Goal: Task Accomplishment & Management: Complete application form

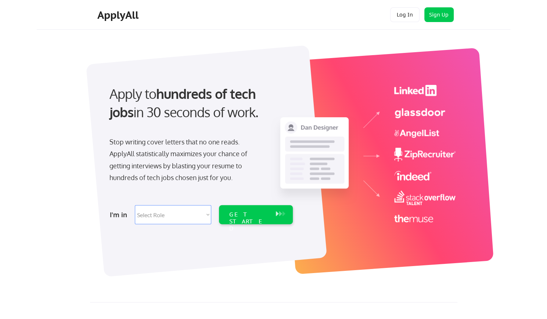
click at [204, 217] on select "Select Role Software Engineering Product Management Customer Success Sales UI/U…" at bounding box center [173, 214] width 76 height 19
select select ""BLANK_1427118194589""
click at [135, 205] on select "Select Role Software Engineering Product Management Customer Success Sales UI/U…" at bounding box center [173, 214] width 76 height 19
click at [254, 217] on div "GET STARTED" at bounding box center [248, 221] width 39 height 21
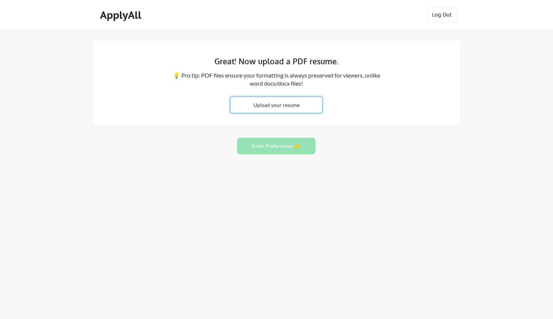
click at [283, 107] on input "file" at bounding box center [277, 105] width 92 height 16
type input "C:\fakepath\CHagood Resume_2025.pdf"
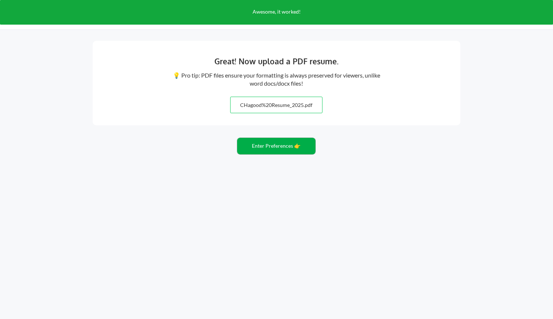
click at [290, 147] on button "Enter Preferences 👉" at bounding box center [276, 146] width 78 height 17
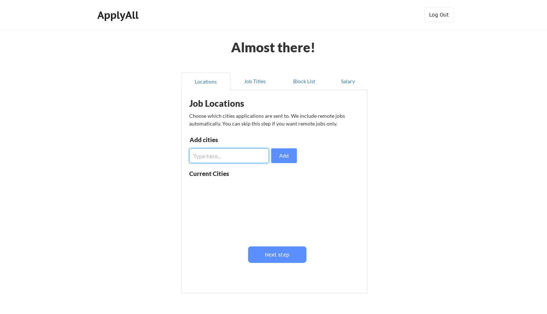
click at [242, 156] on input "input" at bounding box center [229, 155] width 80 height 15
type input "[US_STATE], [GEOGRAPHIC_DATA]"
click at [283, 154] on button "Add" at bounding box center [284, 155] width 26 height 15
click at [228, 154] on input "input" at bounding box center [229, 155] width 80 height 15
type input "alexandria, va"
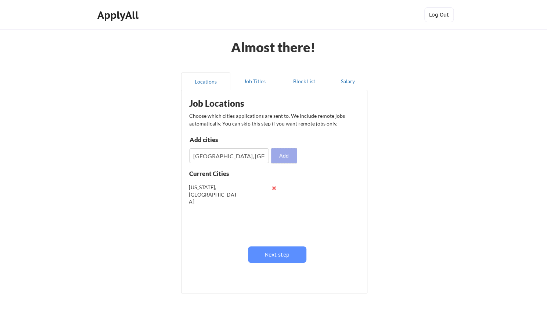
click at [276, 156] on button "Add" at bounding box center [284, 155] width 26 height 15
click at [246, 159] on input "input" at bounding box center [229, 155] width 80 height 15
type input "arlington, va"
click at [289, 158] on button "Add" at bounding box center [284, 155] width 26 height 15
click at [233, 156] on input "input" at bounding box center [229, 155] width 80 height 15
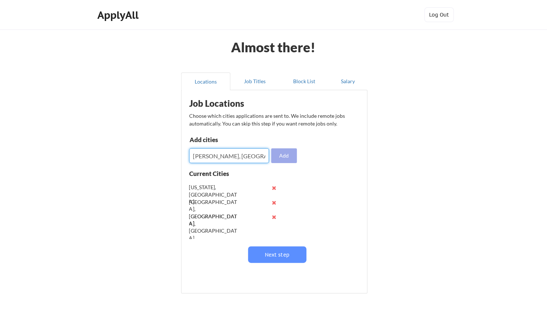
type input "mclean, va"
click at [288, 159] on button "Add" at bounding box center [284, 155] width 26 height 15
click at [203, 157] on input "input" at bounding box center [229, 155] width 80 height 15
type input "springfield. va"
click at [291, 158] on button "Add" at bounding box center [284, 155] width 26 height 15
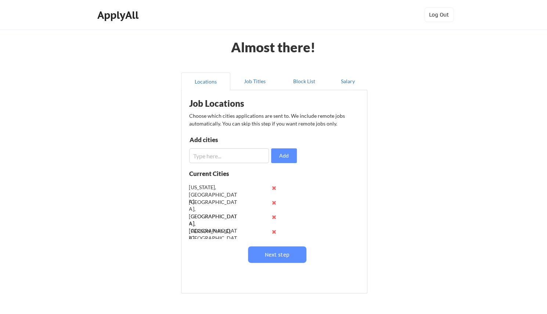
click at [233, 159] on input "input" at bounding box center [229, 155] width 80 height 15
type input "falls church, va"
click at [283, 162] on button "Add" at bounding box center [284, 155] width 26 height 15
click at [222, 155] on input "input" at bounding box center [229, 155] width 80 height 15
click at [275, 251] on button "Next step" at bounding box center [277, 254] width 58 height 17
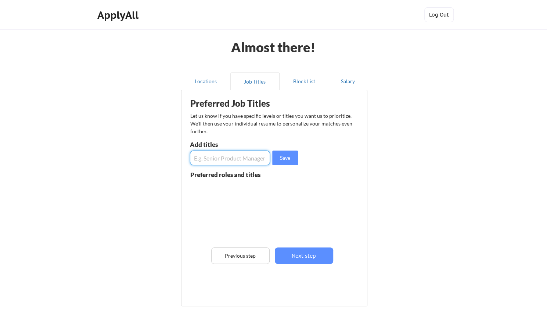
click at [243, 161] on input "input" at bounding box center [230, 157] width 81 height 15
type input "Chief Operating Officer"
click at [293, 158] on button "Save" at bounding box center [285, 157] width 26 height 15
click at [248, 161] on input "input" at bounding box center [230, 157] width 81 height 15
type input "Partner"
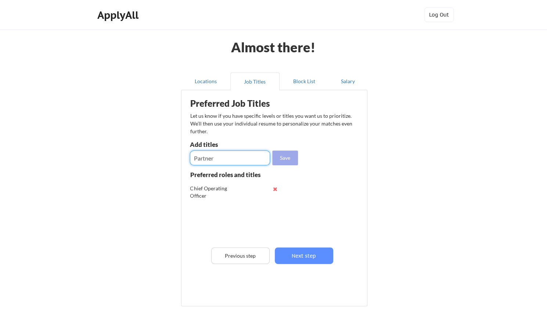
click at [285, 159] on button "Save" at bounding box center [285, 157] width 26 height 15
click at [238, 161] on input "input" at bounding box center [230, 157] width 81 height 15
type input "Managing Partner"
click at [289, 157] on button "Save" at bounding box center [285, 157] width 26 height 15
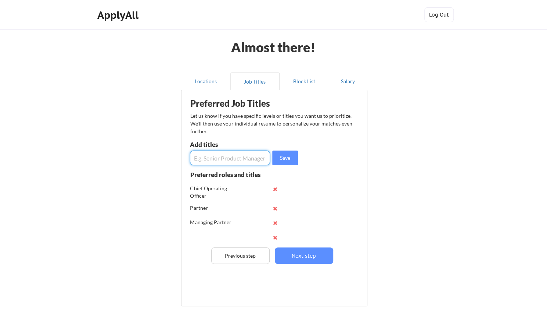
click at [234, 160] on input "input" at bounding box center [230, 157] width 81 height 15
click at [197, 158] on input "input" at bounding box center [230, 157] width 81 height 15
click at [231, 159] on input "input" at bounding box center [230, 157] width 81 height 15
type input "Vice President, Business Development"
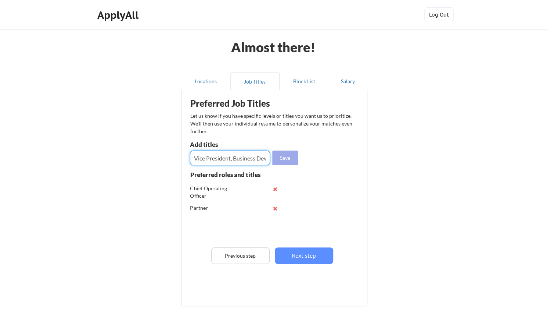
click at [282, 158] on button "Save" at bounding box center [285, 157] width 26 height 15
click at [238, 159] on input "input" at bounding box center [230, 157] width 81 height 15
type input "Regional Director"
click at [290, 157] on button "Save" at bounding box center [285, 157] width 26 height 15
click at [256, 157] on input "input" at bounding box center [230, 157] width 81 height 15
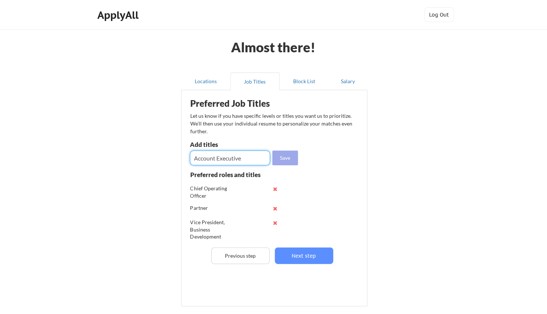
type input "Account Executive"
click at [290, 154] on button "Save" at bounding box center [285, 157] width 26 height 15
click at [252, 158] on input "input" at bounding box center [230, 157] width 81 height 15
type input "Managing Director"
click at [280, 160] on button "Save" at bounding box center [285, 157] width 26 height 15
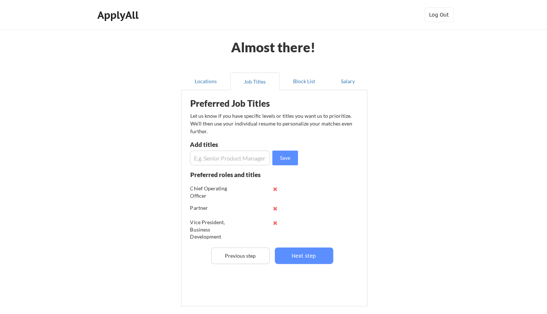
click at [258, 159] on input "input" at bounding box center [230, 157] width 81 height 15
type input "Enterprise Account Executive"
click at [258, 159] on input "input" at bounding box center [230, 157] width 81 height 15
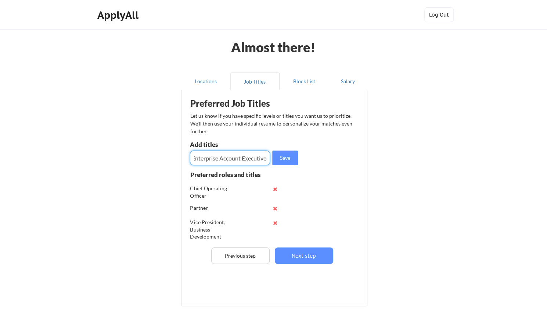
click at [258, 159] on input "input" at bounding box center [230, 157] width 81 height 15
click at [232, 159] on input "input" at bounding box center [230, 157] width 81 height 15
click at [249, 160] on input "input" at bounding box center [230, 157] width 81 height 15
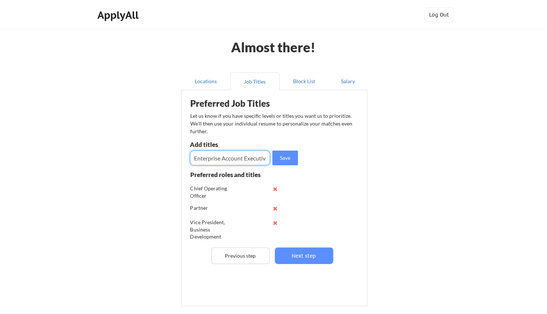
scroll to position [0, 3]
type input "Enterprise Account Executive"
click at [295, 151] on button "Save" at bounding box center [285, 157] width 26 height 15
click at [224, 160] on input "input" at bounding box center [230, 157] width 81 height 15
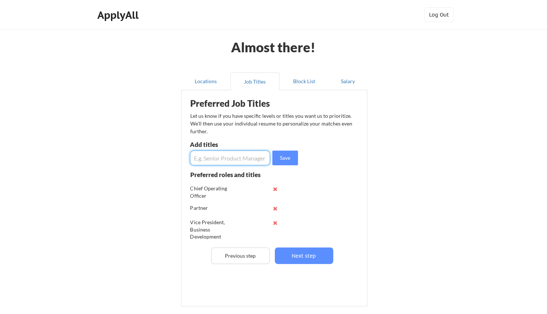
click at [224, 160] on input "input" at bounding box center [230, 157] width 81 height 15
click at [231, 159] on input "input" at bounding box center [230, 157] width 81 height 15
type input "Management Consultant"
click at [295, 166] on div "Preferred Job Titles Let us know if you have specific levels or titles you want…" at bounding box center [276, 196] width 182 height 205
click at [288, 159] on button "Save" at bounding box center [285, 157] width 26 height 15
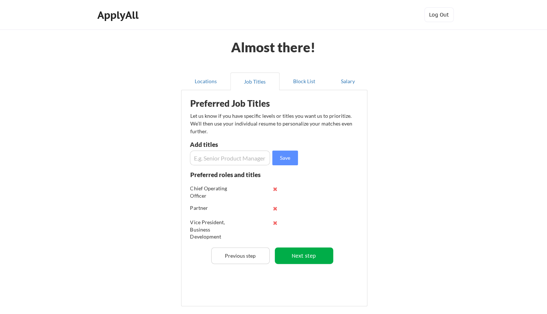
click at [310, 249] on button "Next step" at bounding box center [304, 255] width 58 height 17
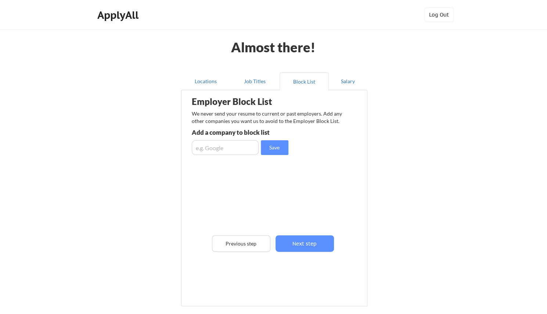
click at [245, 147] on input "input" at bounding box center [225, 147] width 67 height 15
type input "SEI"
click at [274, 150] on button "Save" at bounding box center [275, 147] width 28 height 15
click at [221, 152] on input "input" at bounding box center [225, 147] width 67 height 15
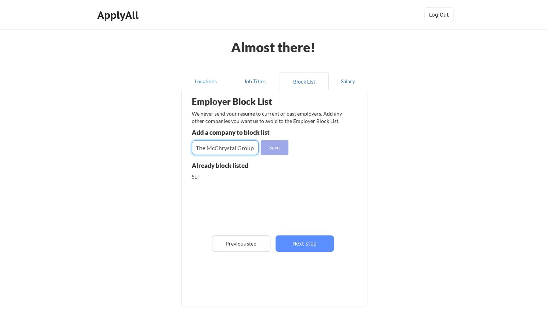
type input "The McChrystal Group"
click at [271, 151] on button "Save" at bounding box center [275, 147] width 28 height 15
click at [234, 150] on input "input" at bounding box center [225, 147] width 67 height 15
type input "Gallup"
click at [268, 147] on button "Save" at bounding box center [275, 147] width 28 height 15
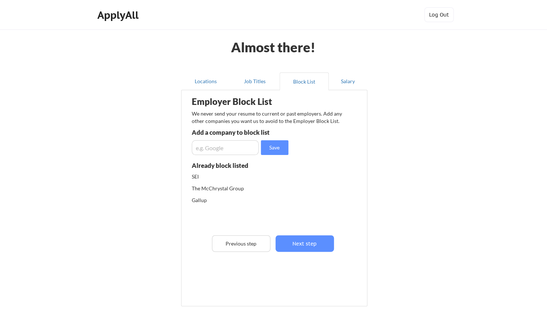
click at [242, 150] on input "input" at bounding box center [225, 147] width 67 height 15
type input "Press [PERSON_NAME]"
click at [286, 147] on button "Save" at bounding box center [275, 147] width 28 height 15
click at [231, 185] on div "The McChrystal Group" at bounding box center [231, 188] width 78 height 7
click at [233, 192] on div "The McChrystal Group" at bounding box center [249, 191] width 115 height 12
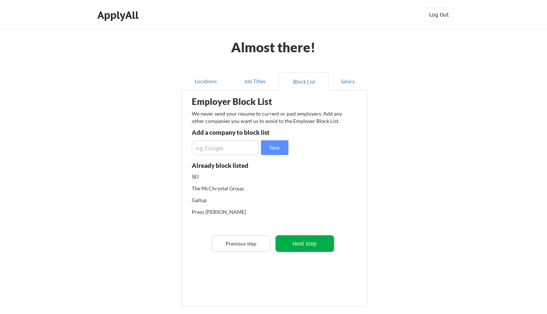
click at [299, 240] on button "Next step" at bounding box center [305, 243] width 58 height 17
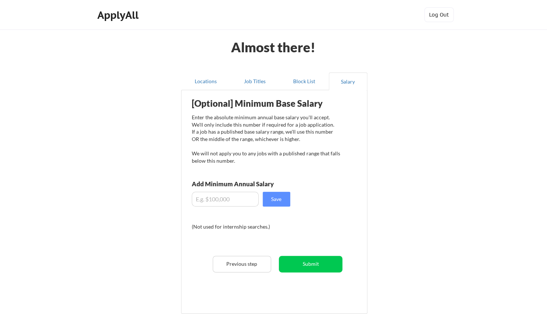
click at [243, 196] on input "input" at bounding box center [225, 199] width 67 height 15
type input "$175,000"
click at [311, 268] on button "Submit" at bounding box center [311, 263] width 64 height 17
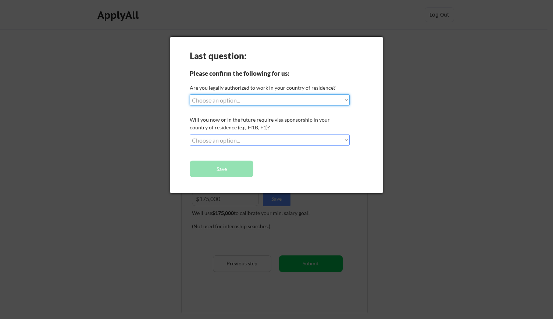
click at [269, 101] on select "Choose an option... Yes, I am a US Citizen Yes, I am a Canadian Citizen Yes, I …" at bounding box center [270, 99] width 160 height 11
select select ""yes__i_am_a_us_citizen""
click at [190, 94] on select "Choose an option... Yes, I am a US Citizen Yes, I am a Canadian Citizen Yes, I …" at bounding box center [270, 99] width 160 height 11
click at [257, 139] on select "Choose an option... No, I will not need sponsorship Yes, I will need sponsorship" at bounding box center [270, 140] width 160 height 11
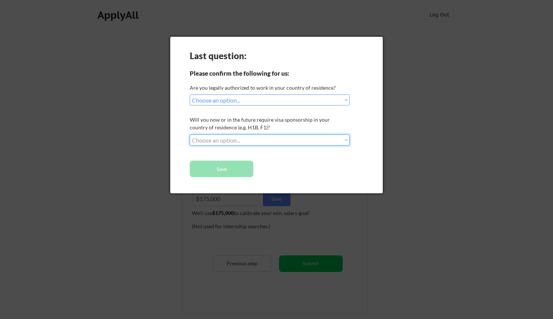
click at [257, 141] on select "Choose an option... No, I will not need sponsorship Yes, I will need sponsorship" at bounding box center [270, 140] width 160 height 11
select select ""no__i_will_not_need_sponsorship""
click at [190, 135] on select "Choose an option... No, I will not need sponsorship Yes, I will need sponsorship" at bounding box center [270, 140] width 160 height 11
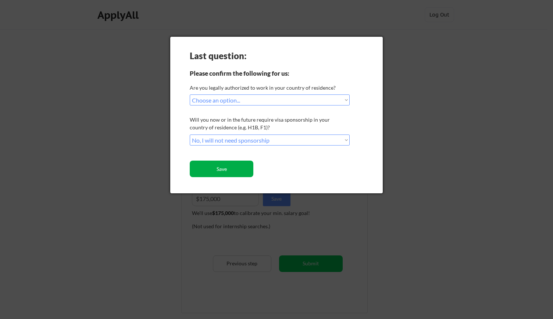
click at [245, 169] on button "Save" at bounding box center [222, 169] width 64 height 17
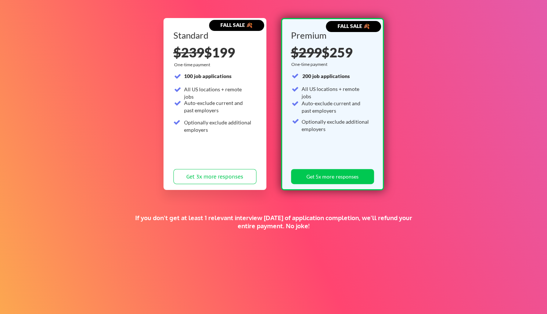
scroll to position [118, 0]
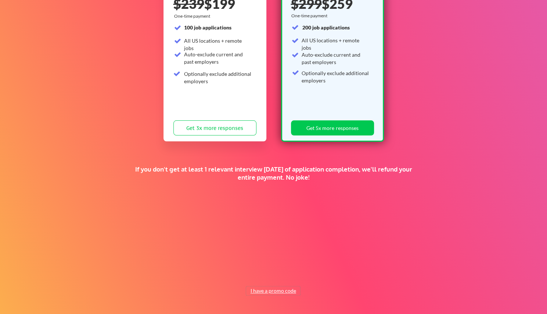
click at [284, 289] on button "I have a promo code" at bounding box center [273, 290] width 54 height 9
click at [251, 270] on input "input" at bounding box center [255, 273] width 68 height 15
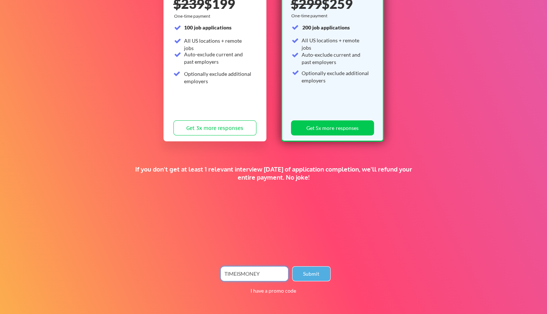
type input "TIMEISMONEY"
click at [314, 271] on button "Submit" at bounding box center [311, 273] width 39 height 15
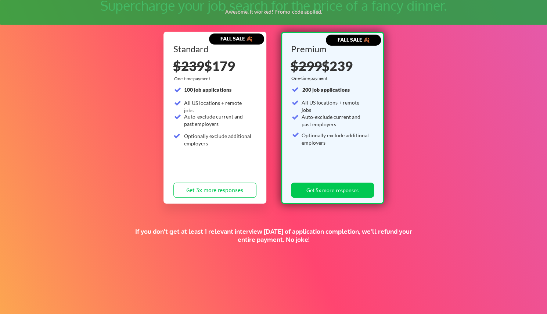
scroll to position [51, 0]
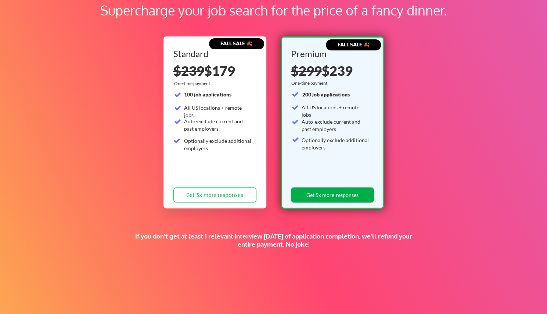
click at [346, 196] on button "Get 5x more responses" at bounding box center [332, 194] width 83 height 15
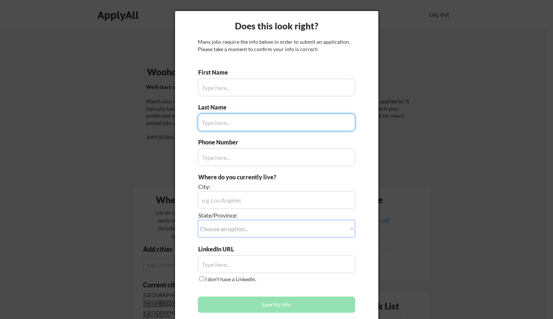
type input "[PERSON_NAME]"
type input "[PHONE_NUMBER]"
type input "[GEOGRAPHIC_DATA], [GEOGRAPHIC_DATA]"
type input "[PERSON_NAME]"
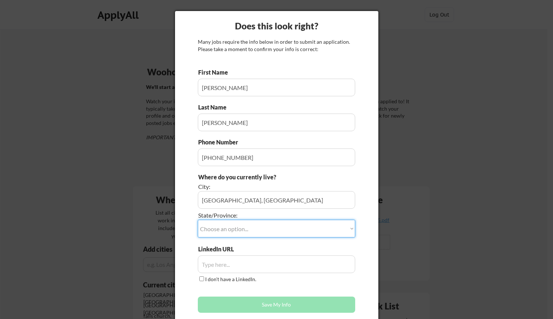
click at [243, 228] on select "Choose an option... Other/Not Applicable [US_STATE] [US_STATE] [GEOGRAPHIC_DATA…" at bounding box center [276, 229] width 157 height 18
select select ""[US_STATE]""
click at [198, 220] on select "Choose an option... Other/Not Applicable [US_STATE] [US_STATE] [GEOGRAPHIC_DATA…" at bounding box center [276, 229] width 157 height 18
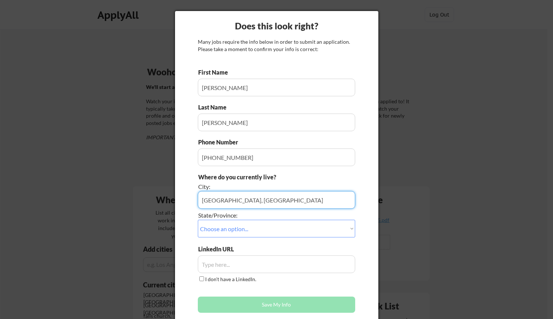
click at [242, 198] on input "input" at bounding box center [276, 200] width 157 height 18
type input "[GEOGRAPHIC_DATA]"
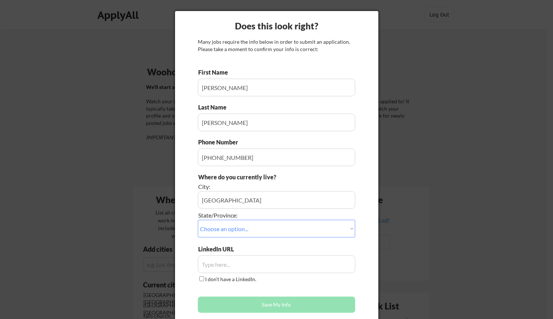
click at [182, 164] on div "Does this look right? Many jobs require the info below in order to submit an ap…" at bounding box center [276, 166] width 203 height 310
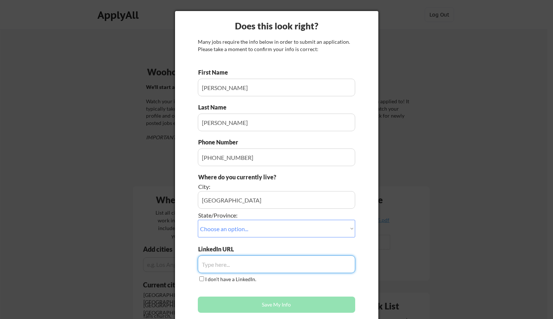
click at [257, 263] on input "input" at bounding box center [276, 264] width 157 height 18
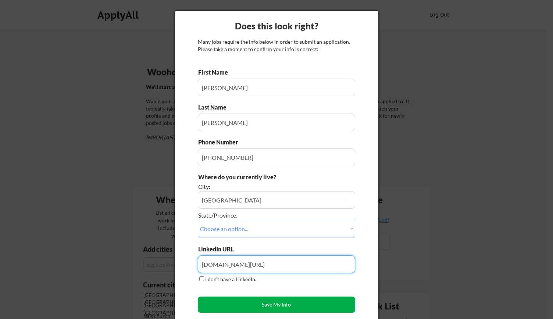
type input "[DOMAIN_NAME][URL]"
click at [290, 300] on button "Save My Info" at bounding box center [276, 305] width 157 height 16
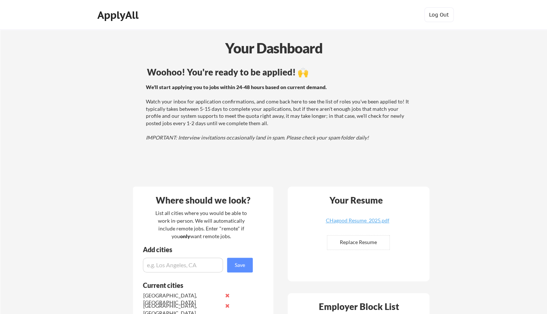
click at [133, 16] on div "ApplyAll" at bounding box center [118, 15] width 43 height 12
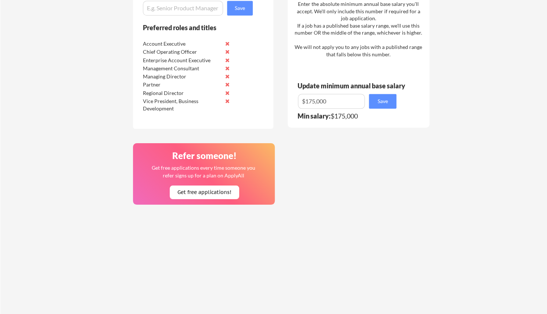
scroll to position [621, 0]
